Goal: Obtain resource: Obtain resource

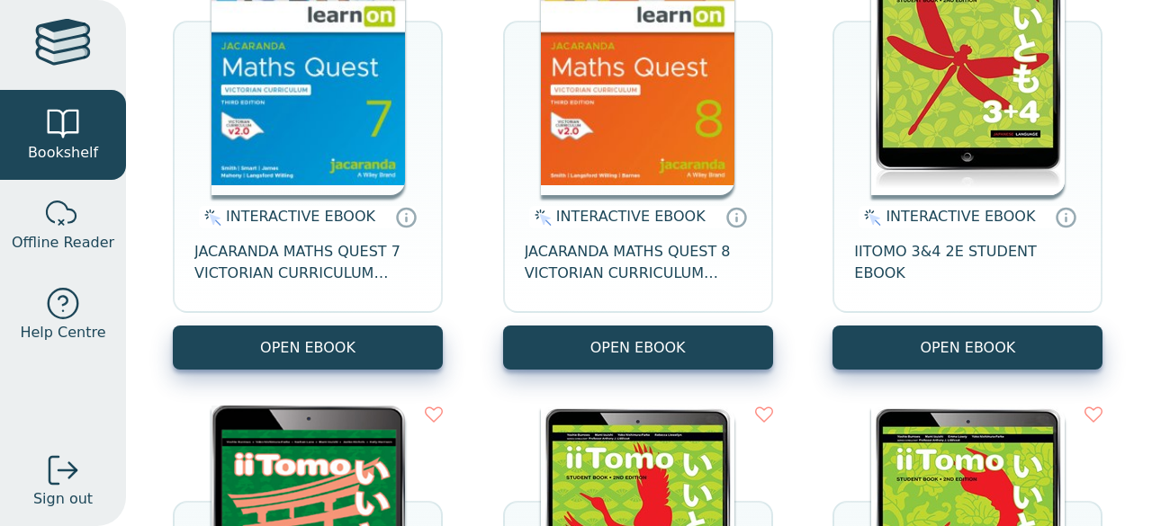
scroll to position [360, 0]
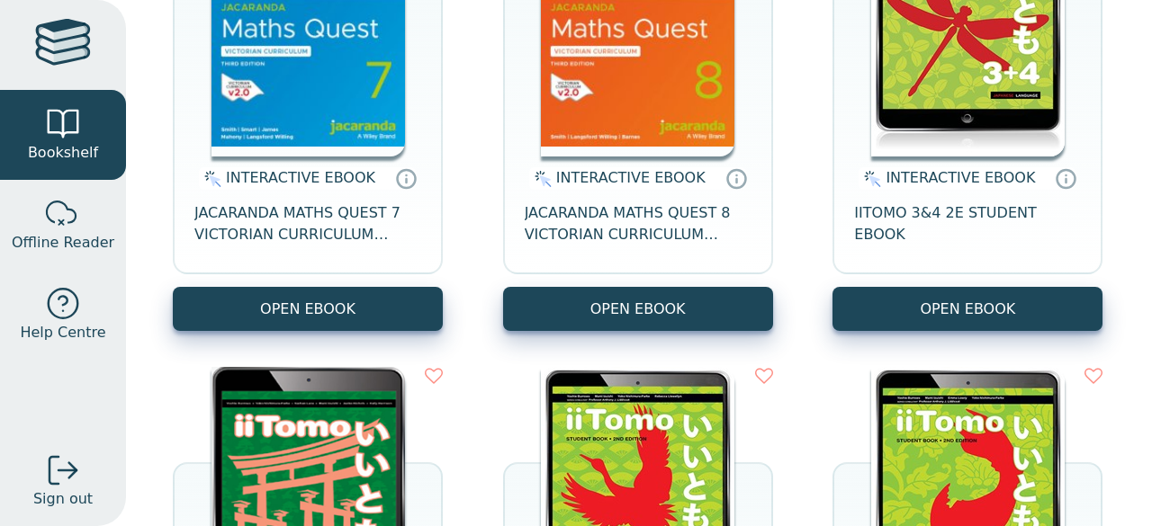
click at [318, 460] on img at bounding box center [307, 502] width 193 height 270
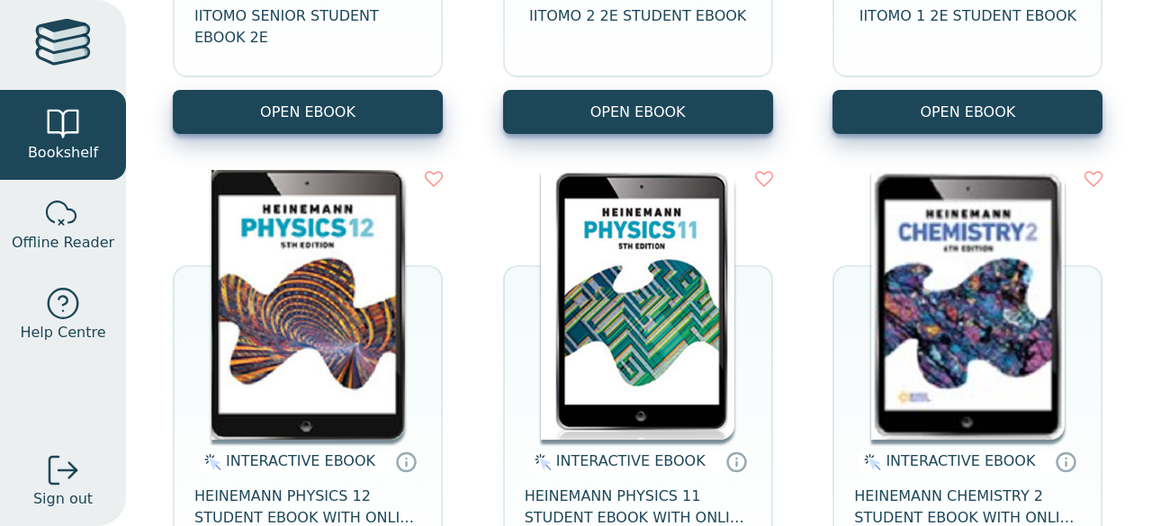
scroll to position [1080, 0]
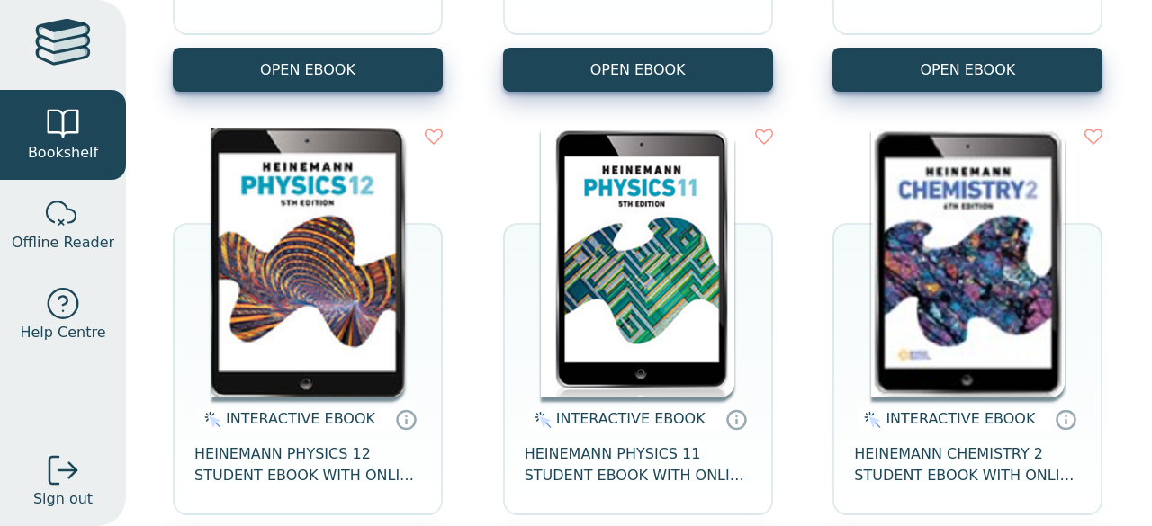
click at [673, 260] on img at bounding box center [637, 263] width 193 height 270
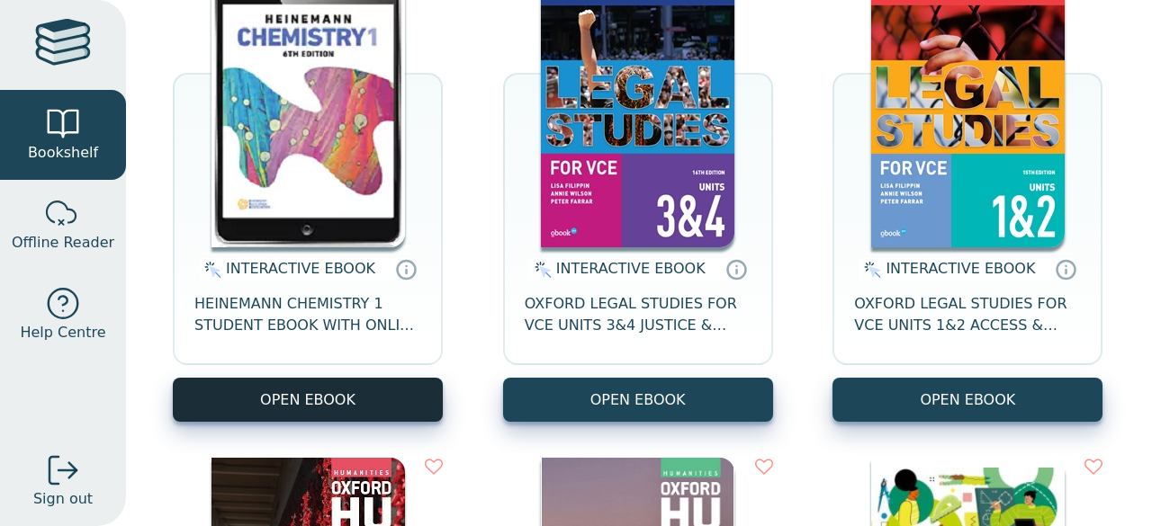
scroll to position [1709, 0]
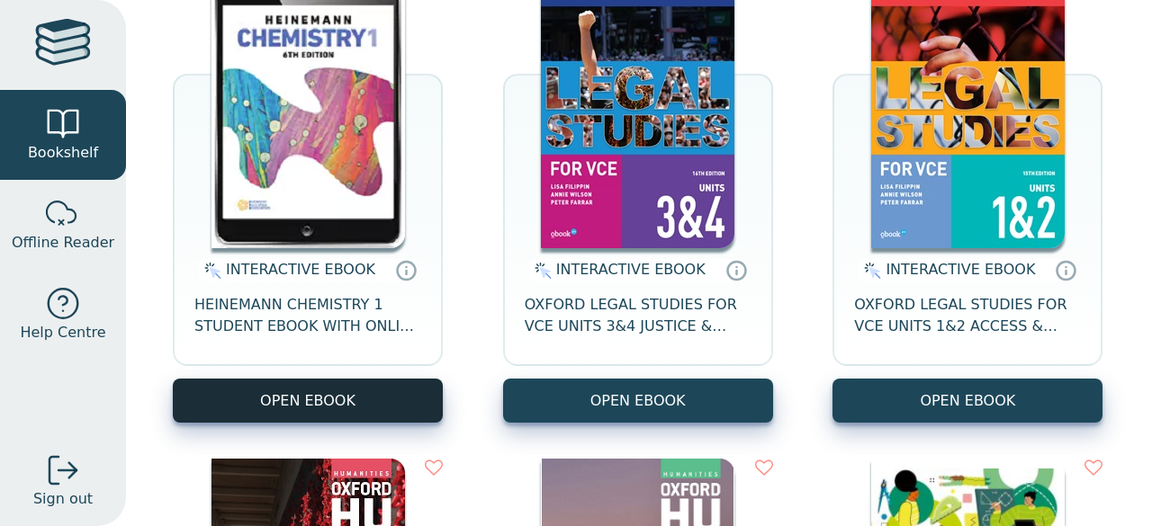
click at [356, 399] on button "OPEN EBOOK" at bounding box center [308, 401] width 270 height 44
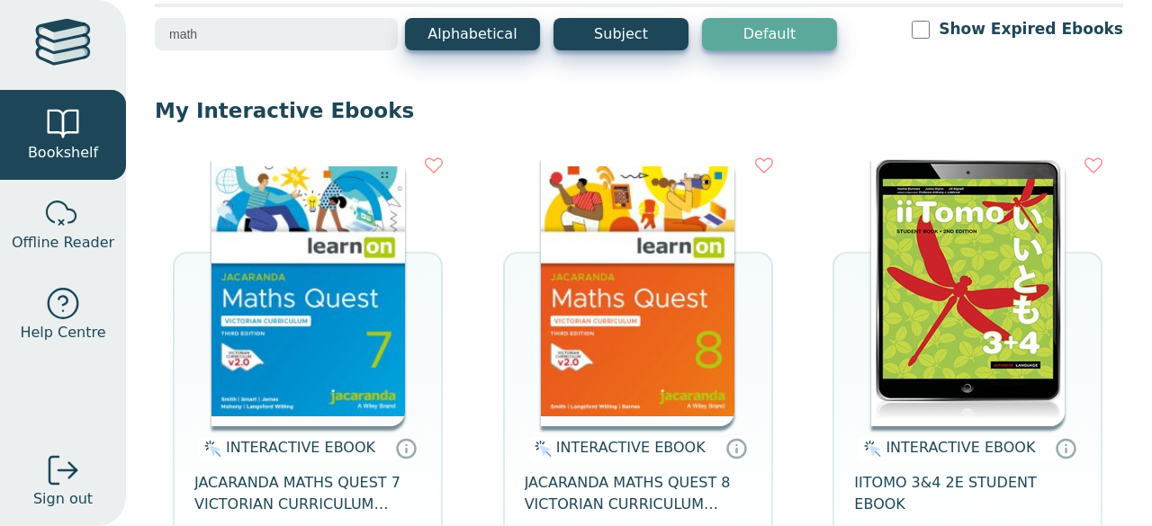
scroll to position [0, 0]
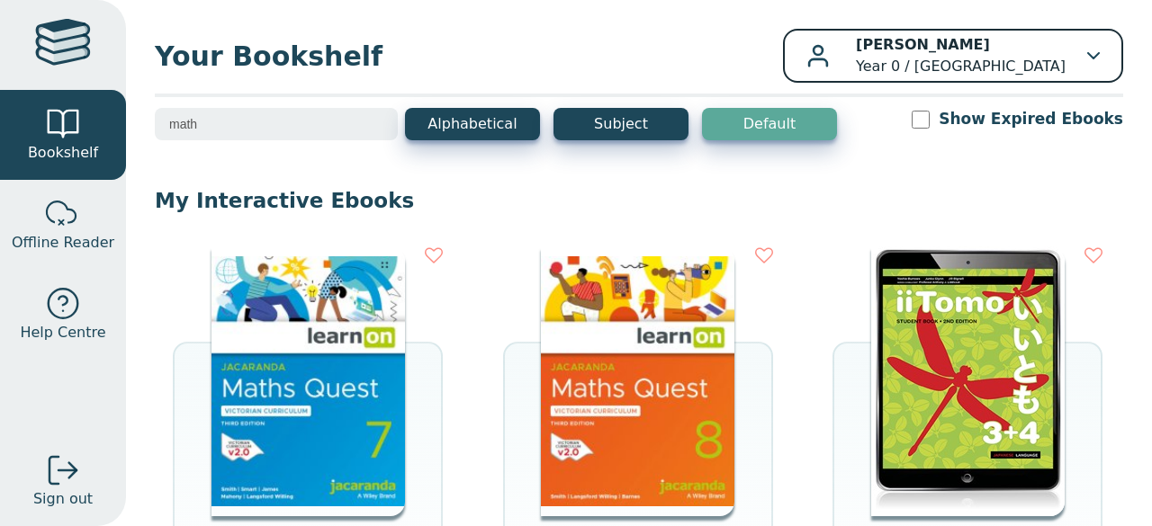
click at [1061, 59] on div "[PERSON_NAME] Year 0 / [GEOGRAPHIC_DATA]" at bounding box center [952, 55] width 293 height 43
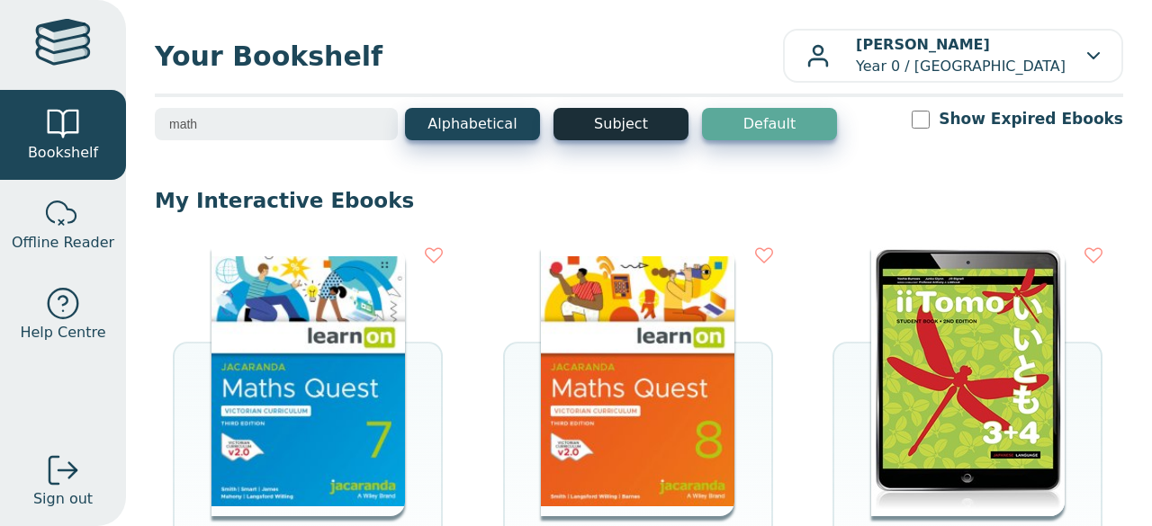
click at [637, 127] on button "Subject" at bounding box center [620, 124] width 135 height 32
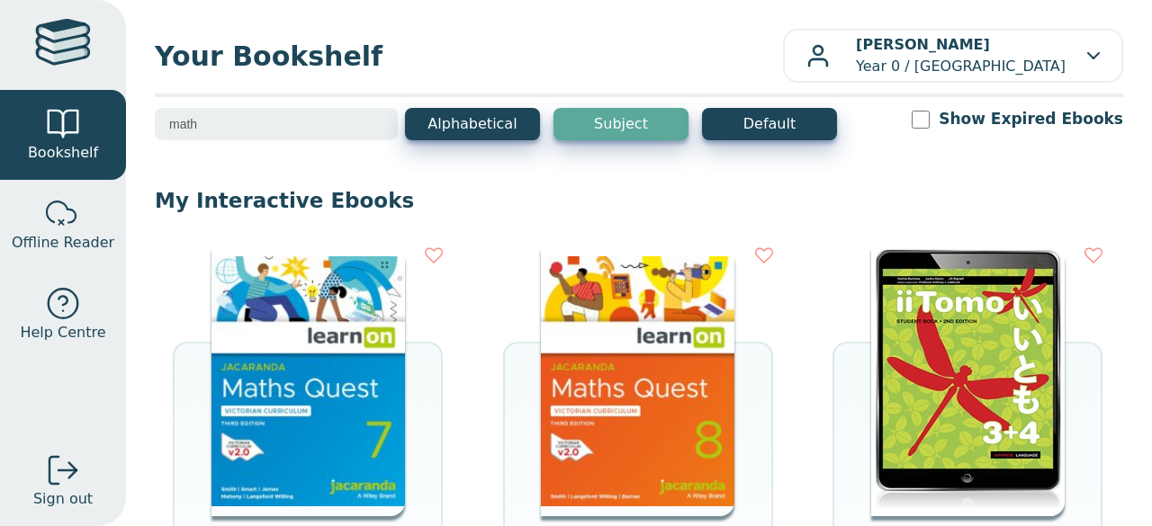
click at [261, 145] on div "math Alphabetical Subject Default Show Expired Ebooks" at bounding box center [639, 136] width 968 height 56
click at [243, 107] on div "Your Bookshelf [PERSON_NAME] Year 0 / [GEOGRAPHIC_DATA] My Support Tickets Prof…" at bounding box center [639, 263] width 1026 height 526
drag, startPoint x: 236, startPoint y: 121, endPoint x: 90, endPoint y: 120, distance: 145.8
click at [90, 120] on div "Bookshelf Offline Reader Help Centre Sign out Your Bookshelf [PERSON_NAME] Prof…" at bounding box center [576, 263] width 1152 height 526
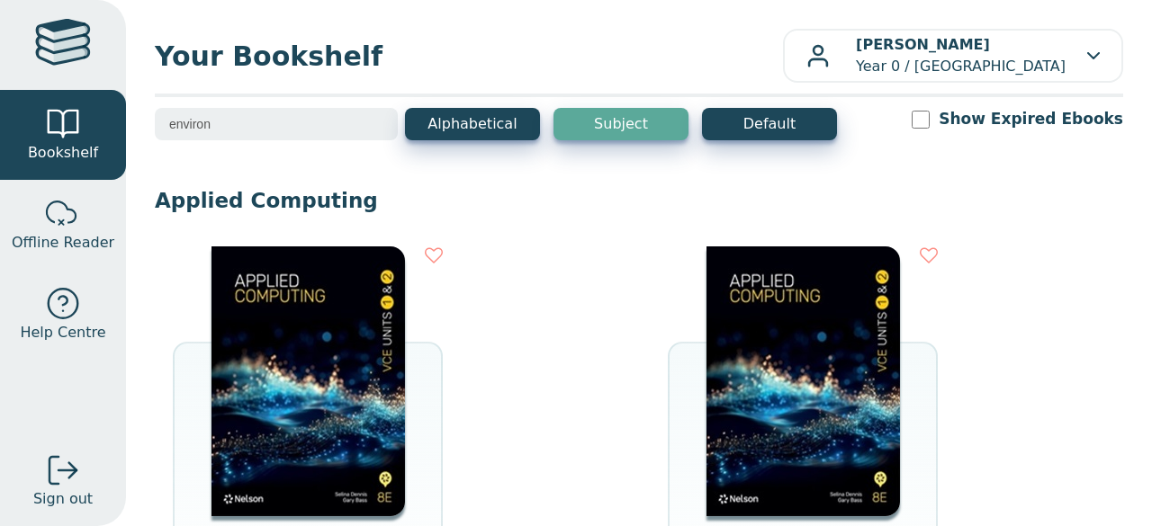
type input "environ"
click at [372, 120] on input "environ" at bounding box center [276, 124] width 243 height 32
click at [56, 57] on div at bounding box center [63, 45] width 56 height 52
click at [460, 123] on button "Alphabetical" at bounding box center [472, 124] width 135 height 32
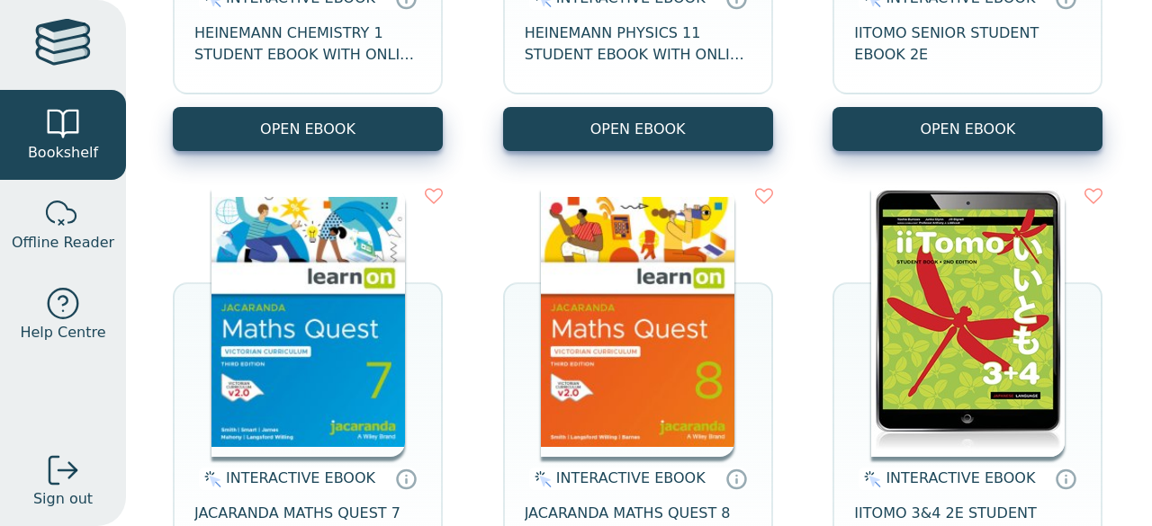
scroll to position [630, 0]
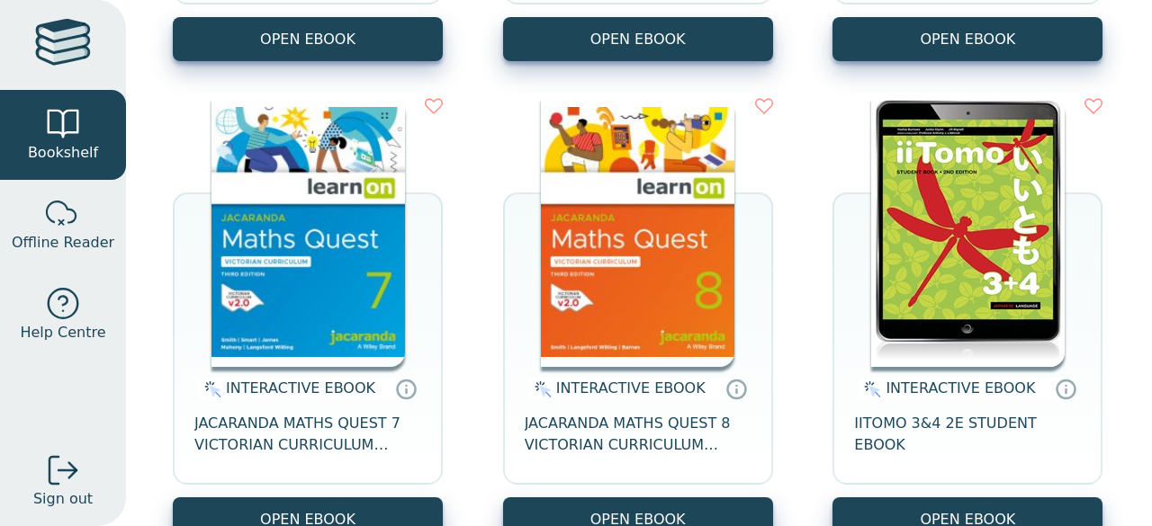
click at [316, 275] on img at bounding box center [307, 232] width 193 height 270
click at [626, 267] on img at bounding box center [637, 232] width 193 height 270
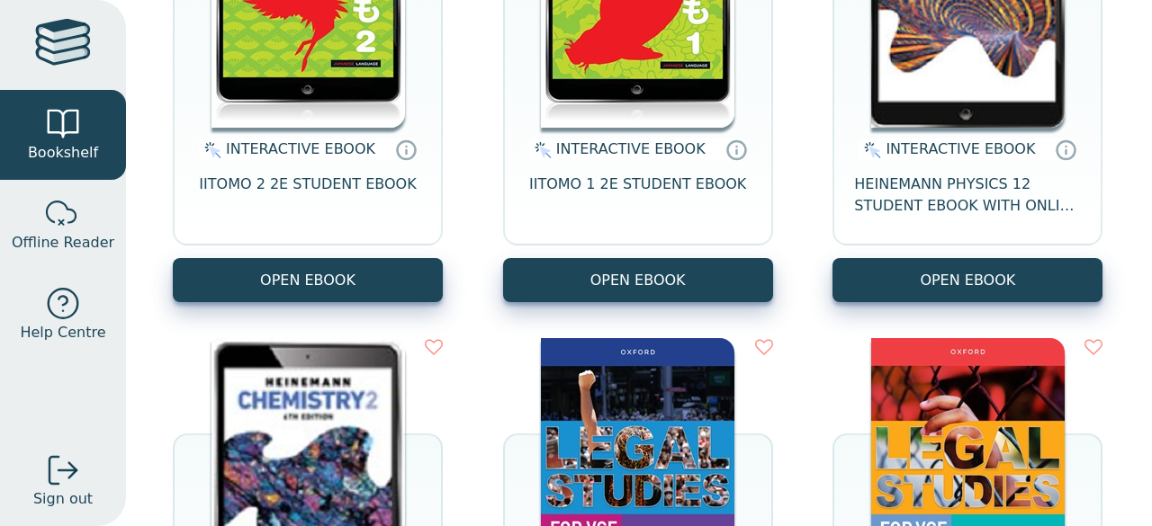
scroll to position [1080, 0]
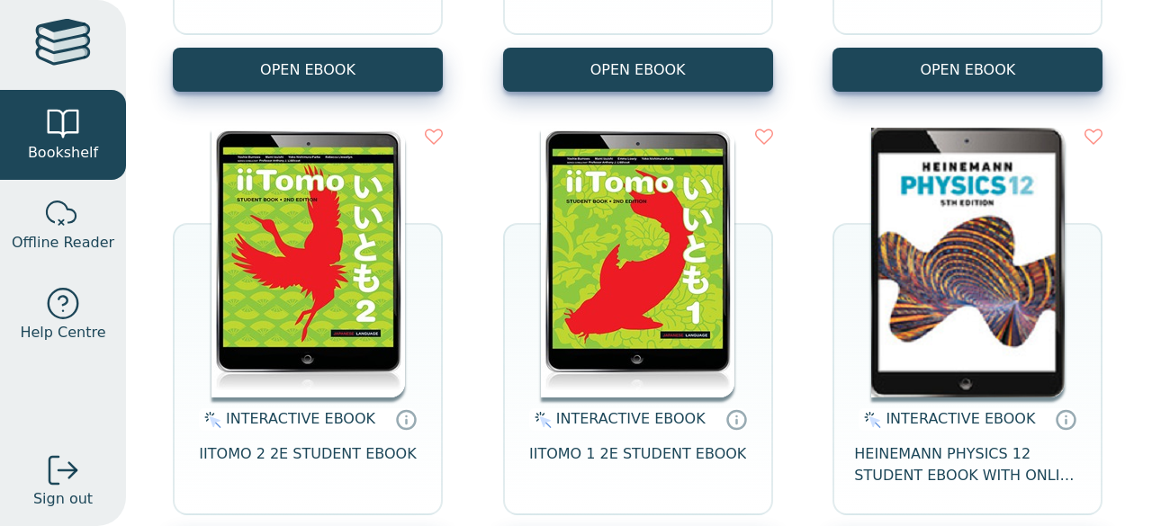
click at [996, 262] on img at bounding box center [967, 263] width 193 height 270
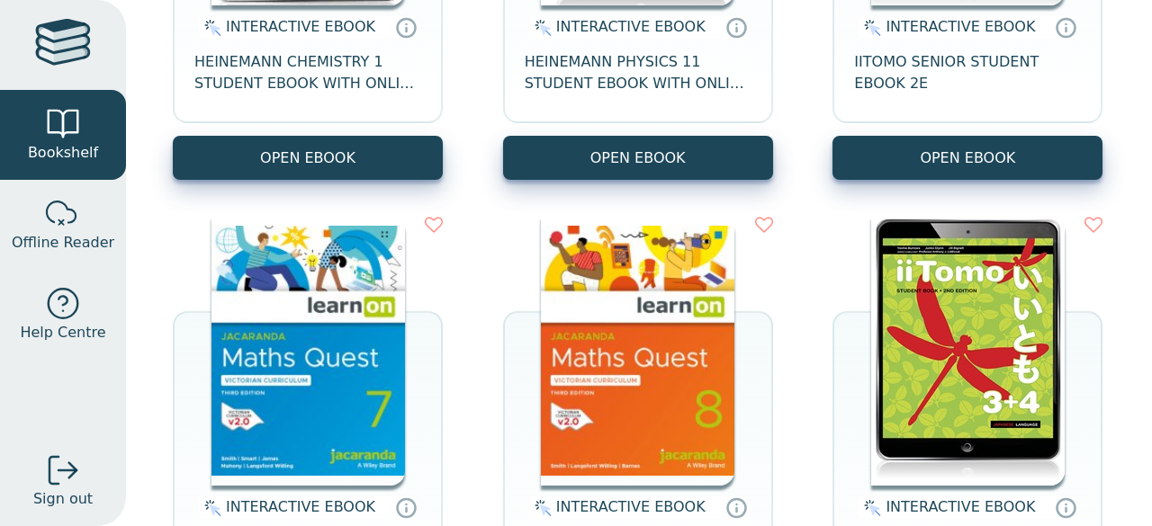
scroll to position [540, 0]
